Goal: Information Seeking & Learning: Understand process/instructions

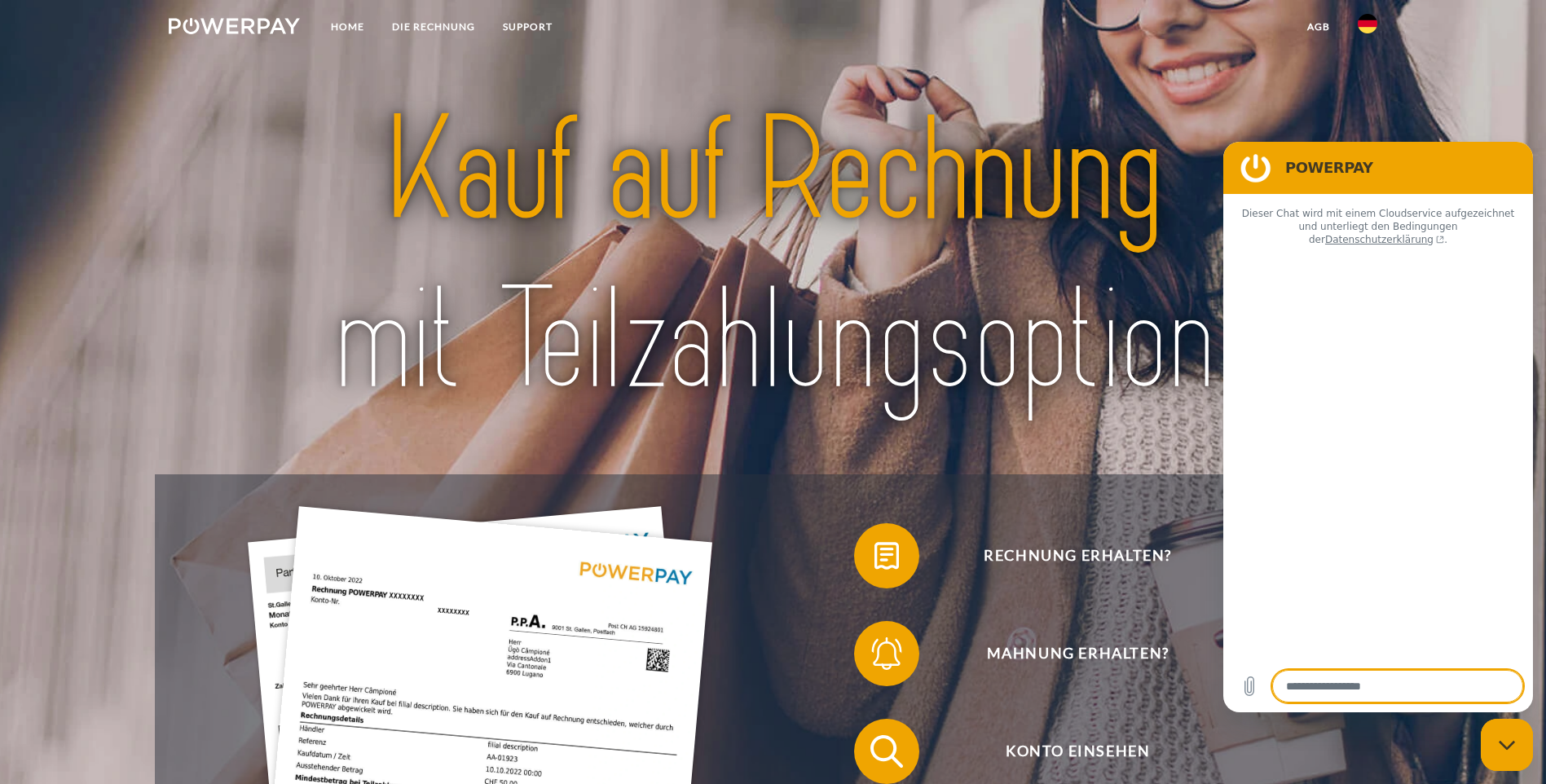
type textarea "*"
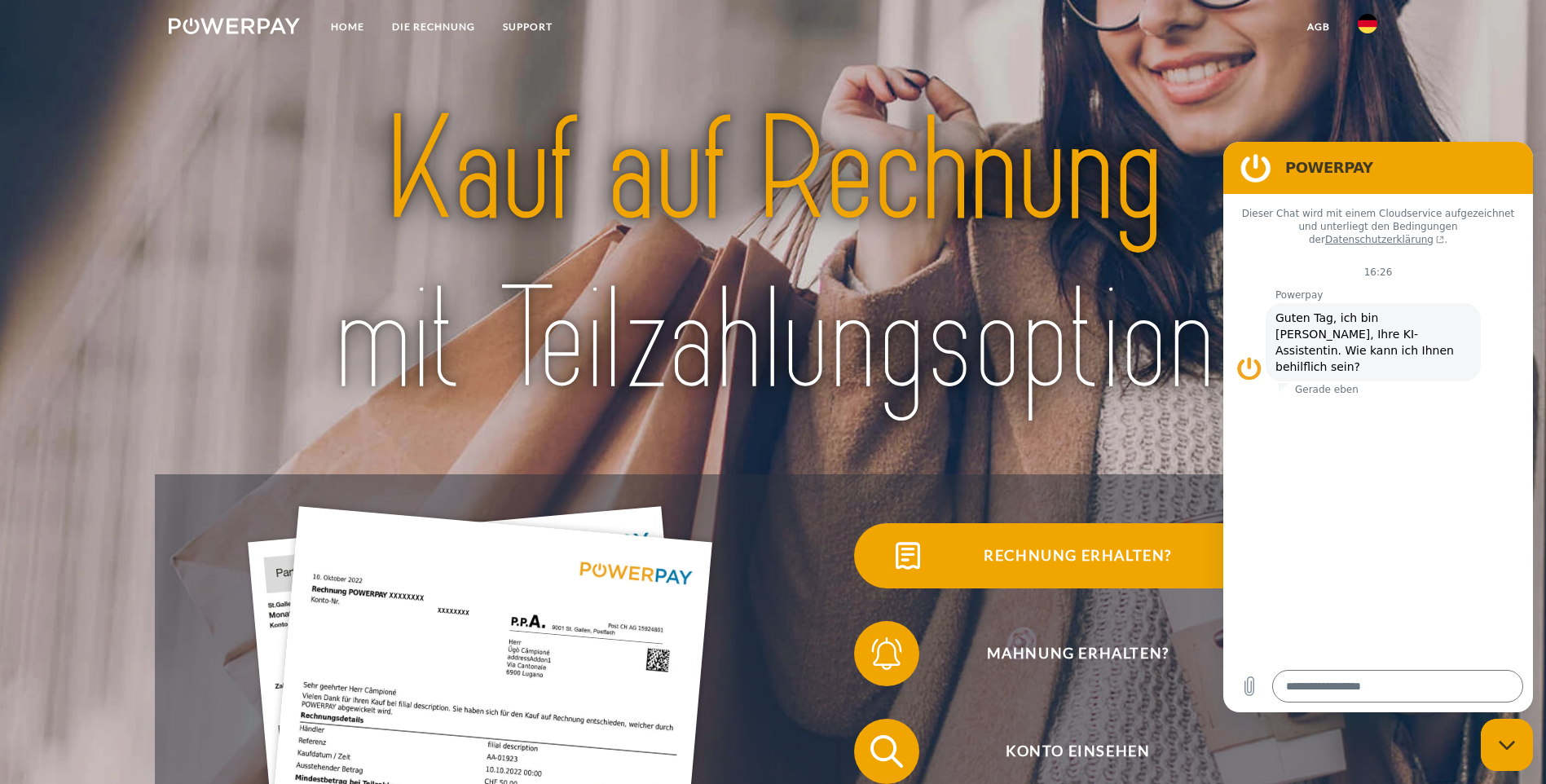
click at [877, 571] on span "Rechnung erhalten?" at bounding box center [1076, 555] width 400 height 66
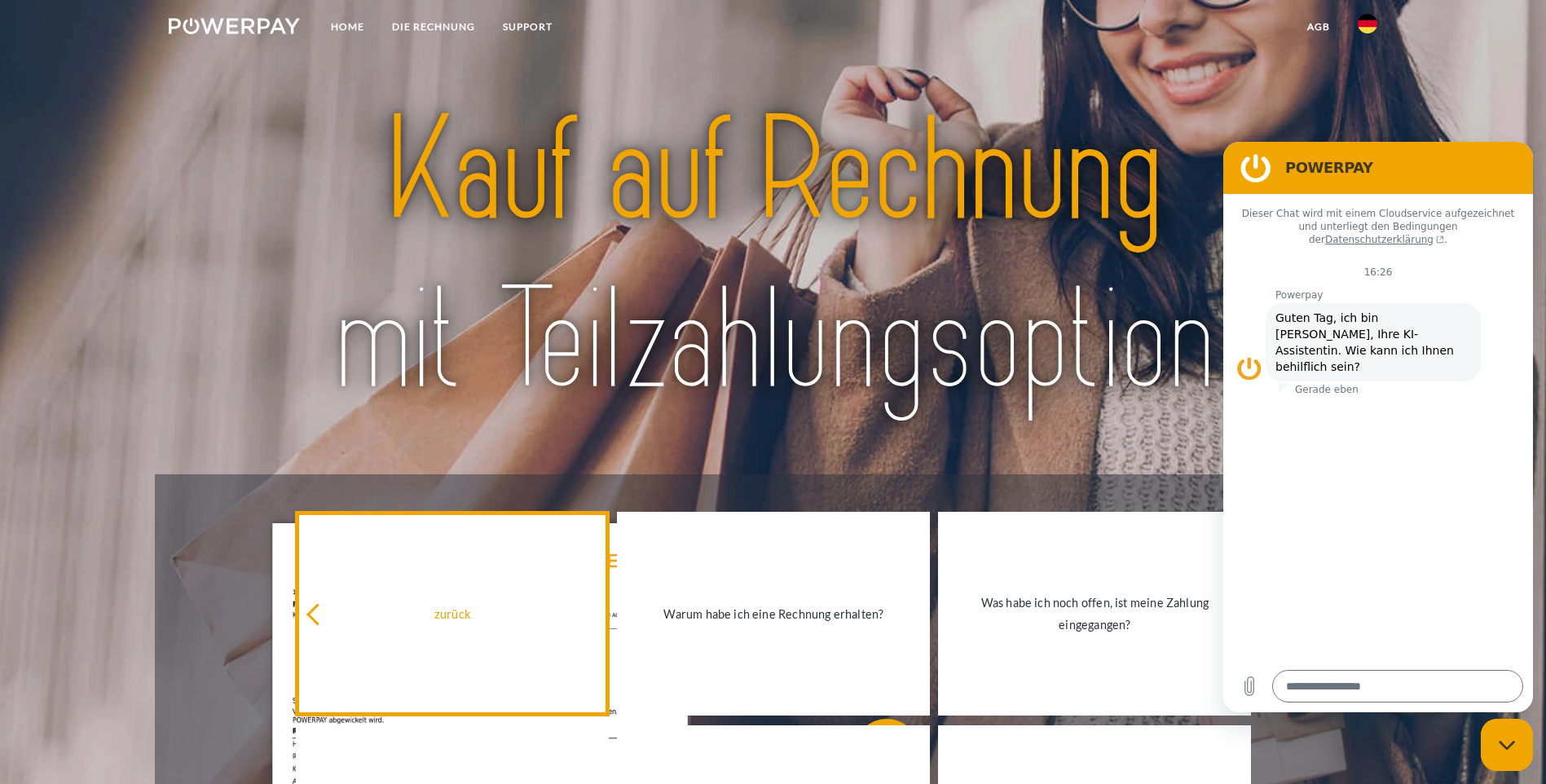
click at [317, 621] on icon at bounding box center [317, 614] width 22 height 22
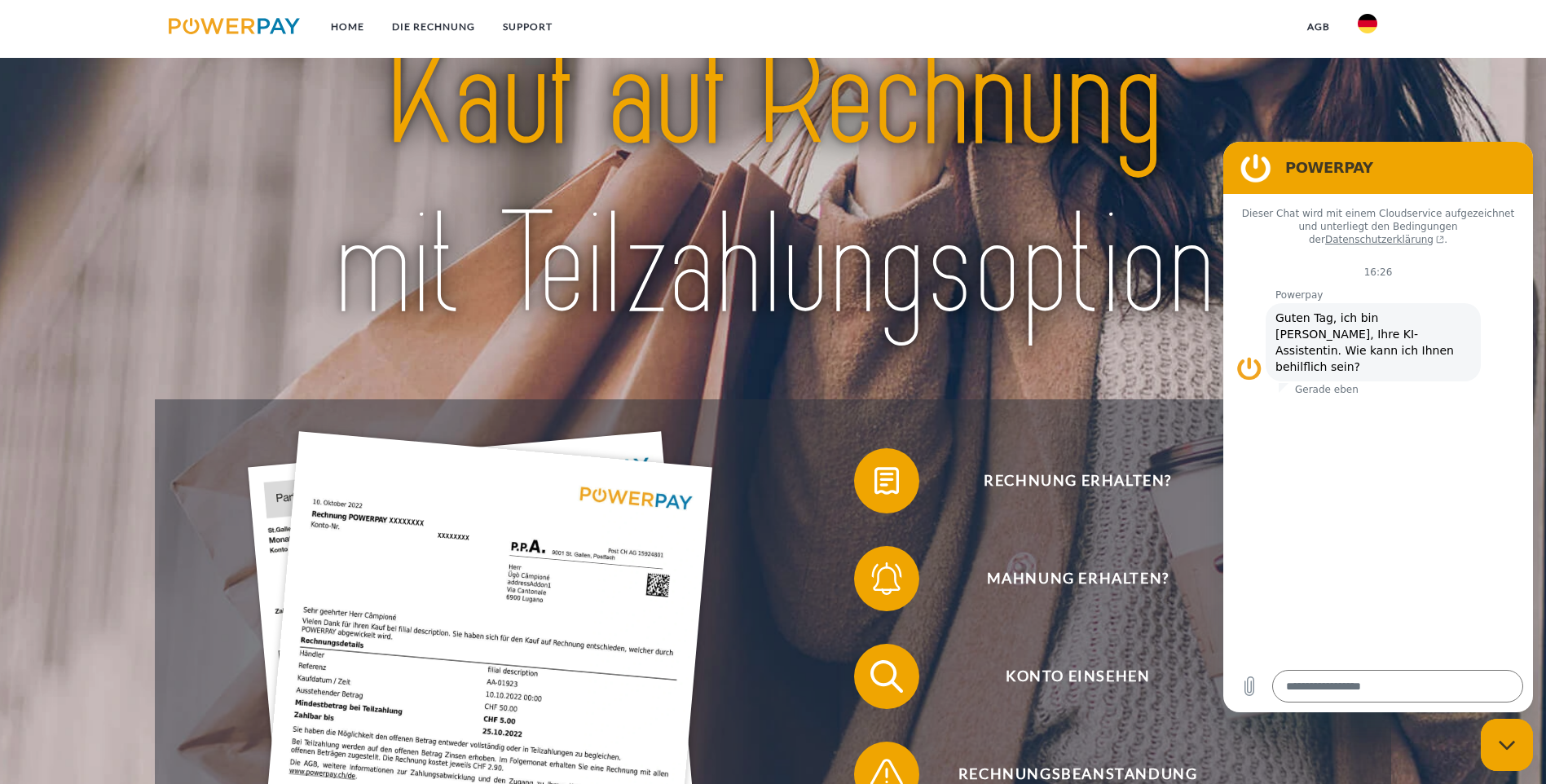
scroll to position [245, 0]
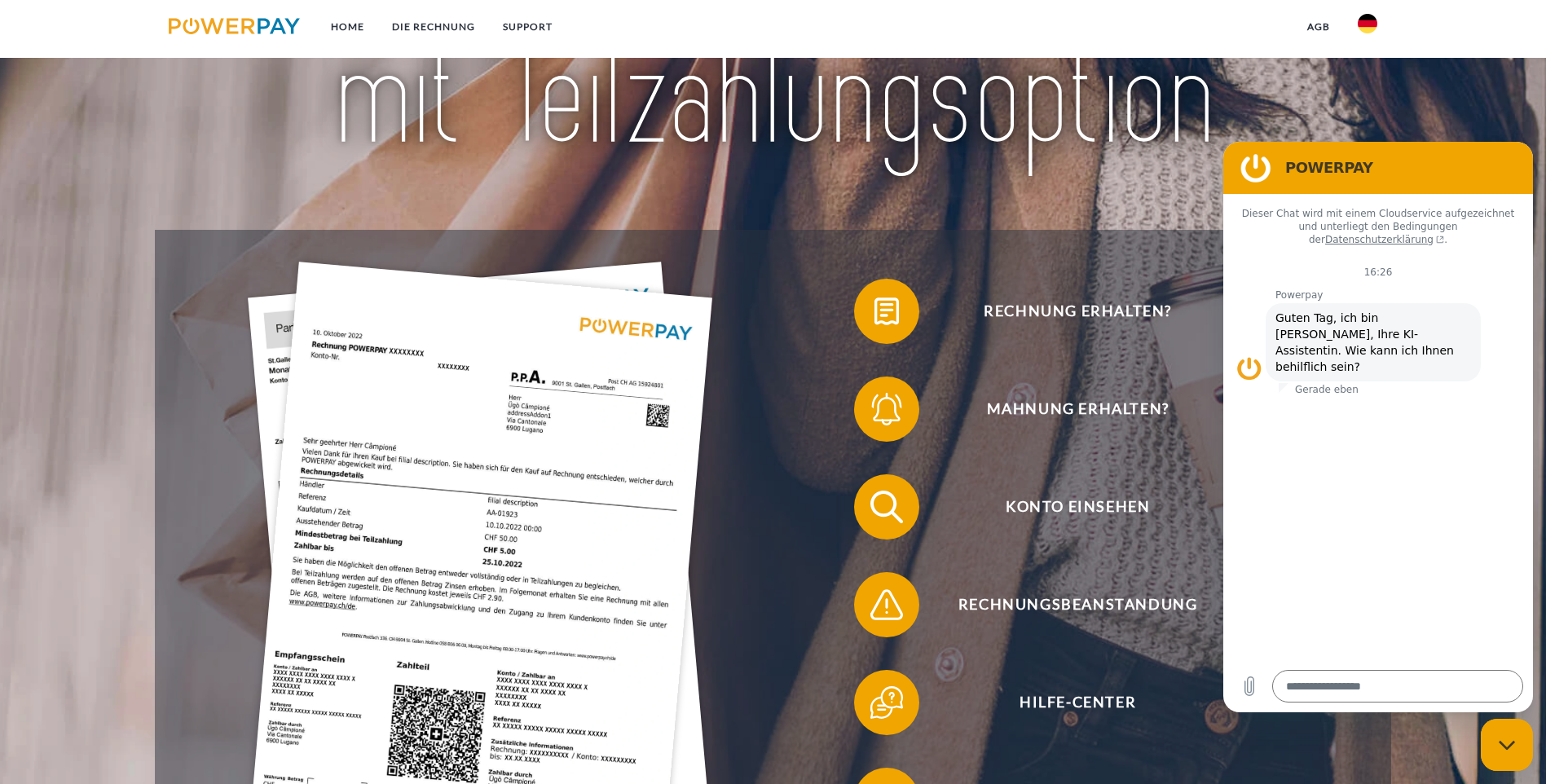
click at [309, 577] on img at bounding box center [480, 571] width 464 height 621
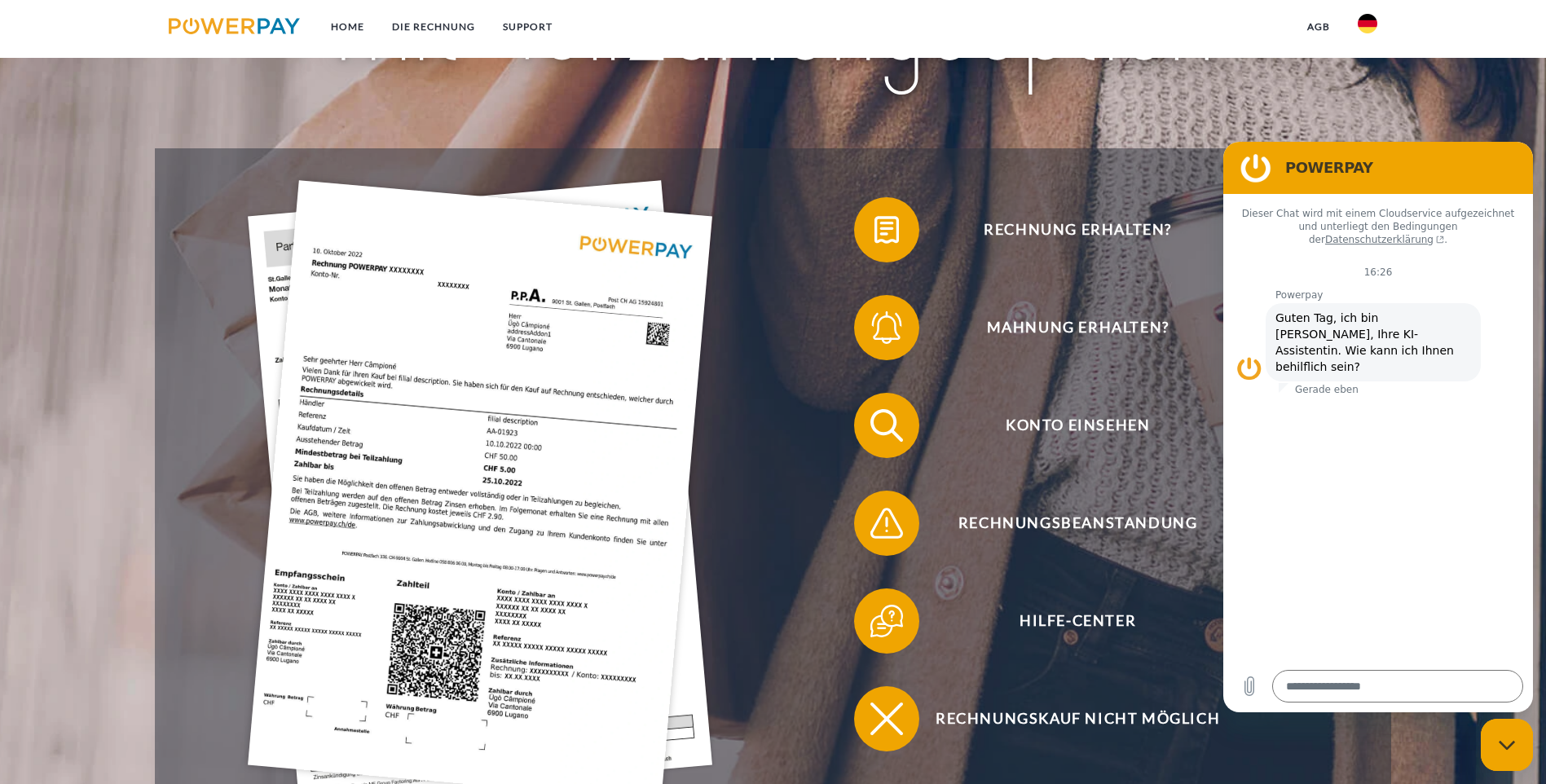
click at [309, 577] on header "Home DIE RECHNUNG SUPPORT" at bounding box center [773, 297] width 1546 height 1246
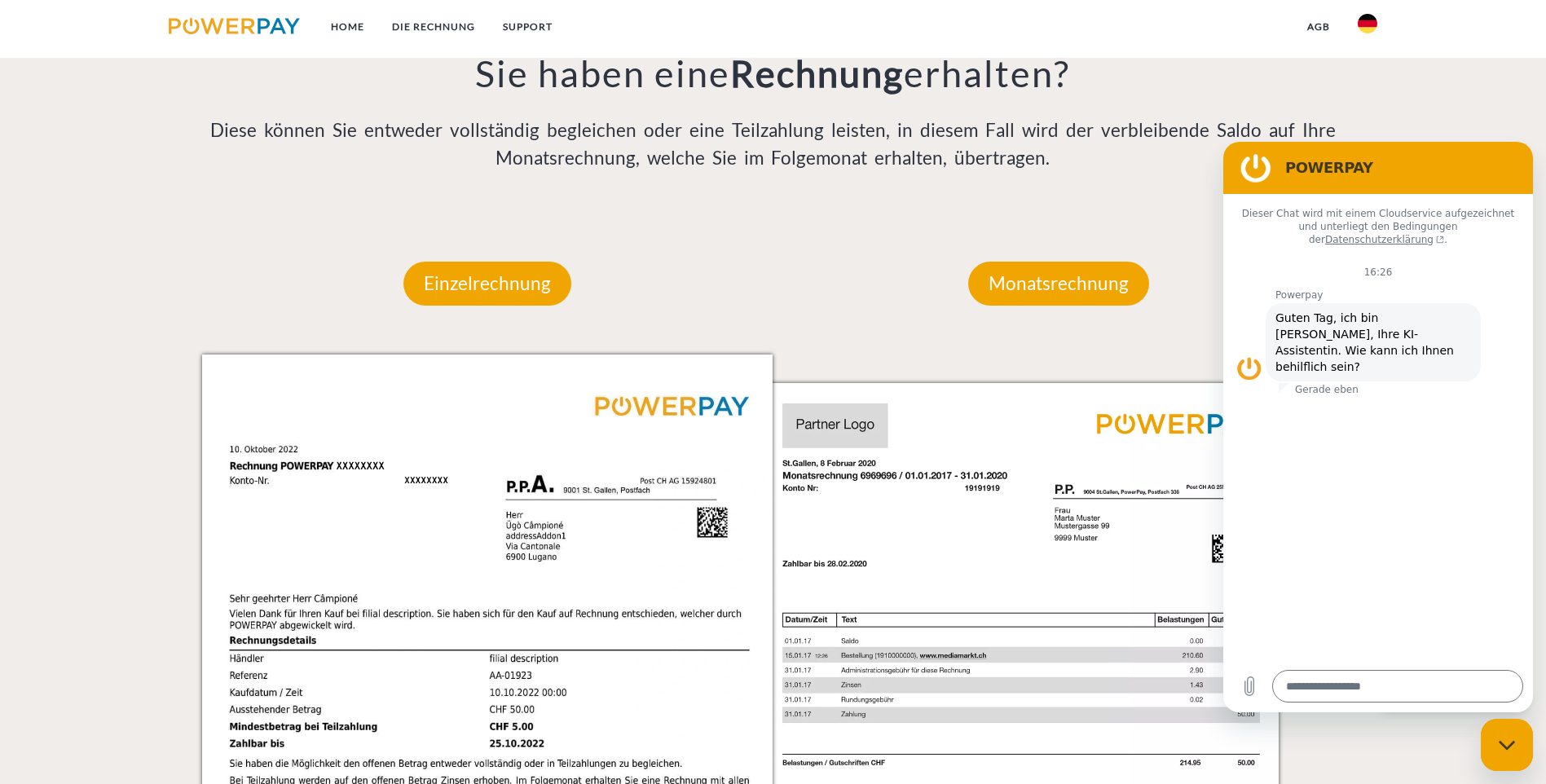
scroll to position [1468, 0]
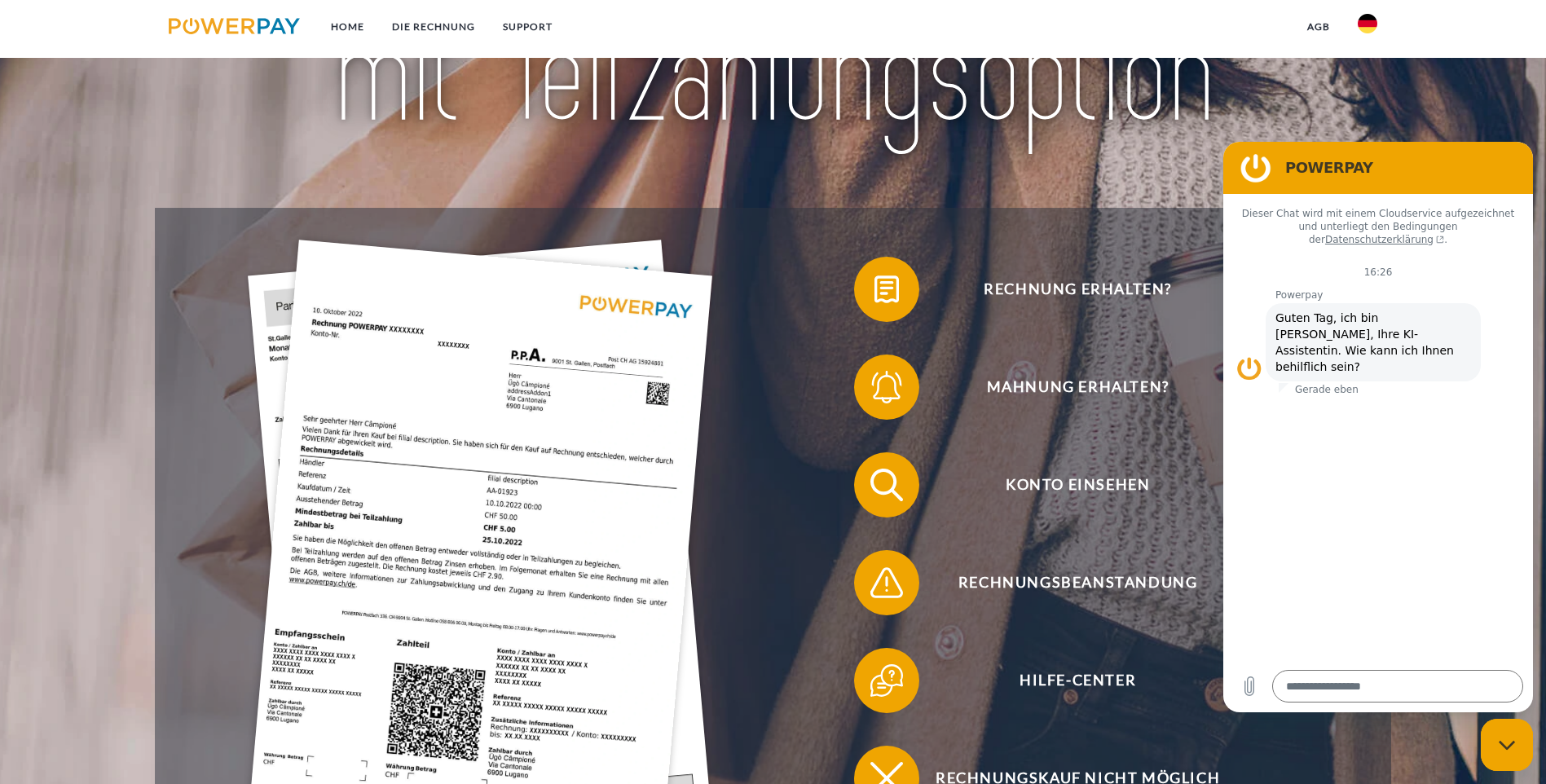
scroll to position [245, 0]
